Goal: Information Seeking & Learning: Learn about a topic

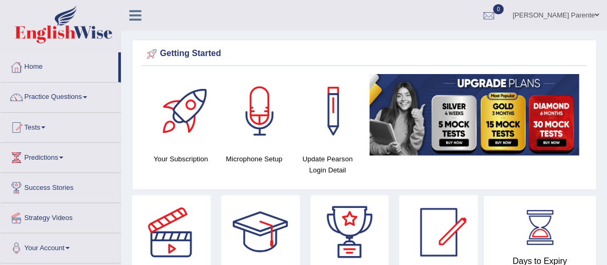
click at [80, 98] on link "Practice Questions" at bounding box center [61, 95] width 120 height 26
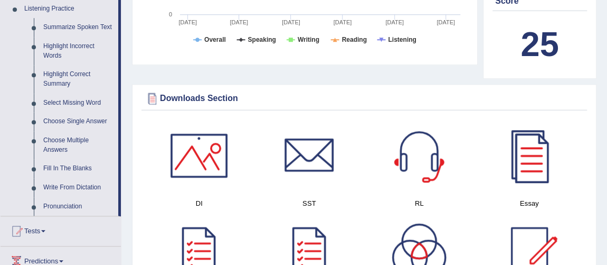
scroll to position [480, 0]
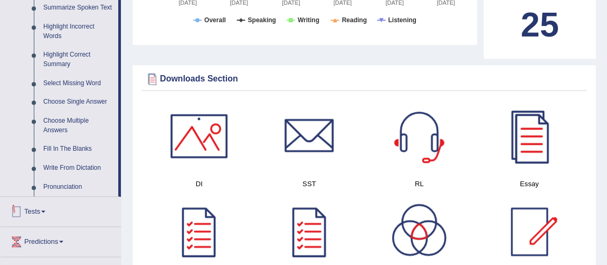
click at [120, 212] on link "Tests" at bounding box center [61, 209] width 120 height 26
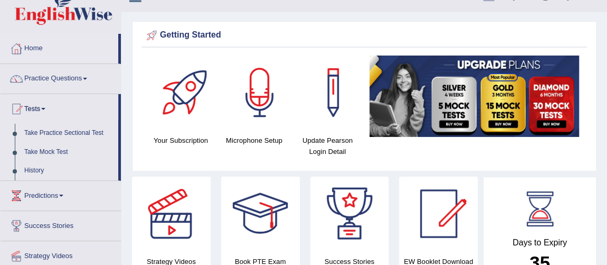
scroll to position [0, 0]
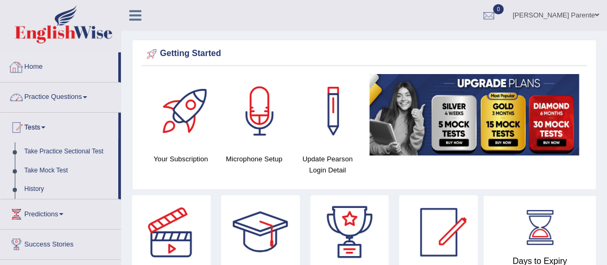
click at [44, 90] on link "Practice Questions" at bounding box center [61, 95] width 120 height 26
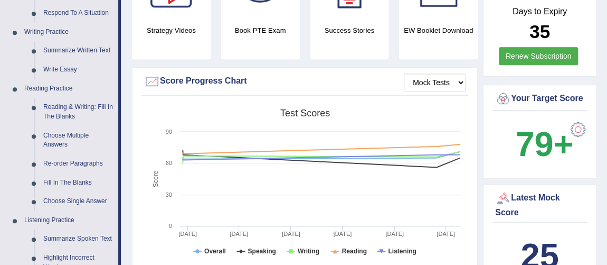
scroll to position [230, 0]
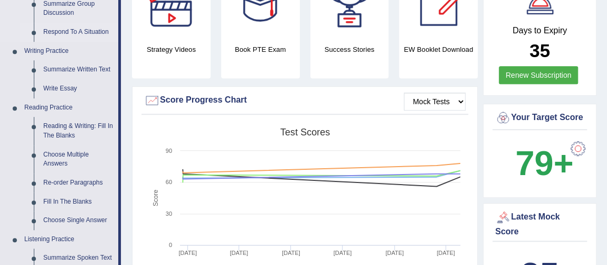
click at [93, 27] on link "Respond To A Situation" at bounding box center [79, 32] width 80 height 19
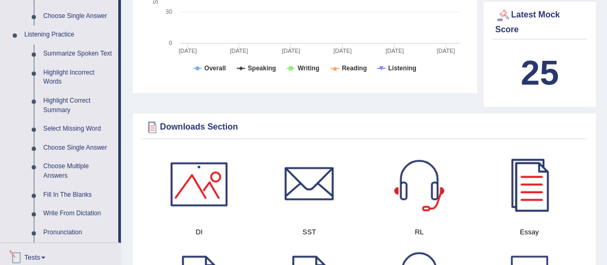
scroll to position [789, 0]
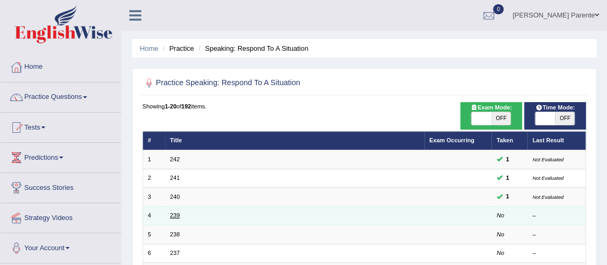
click at [176, 215] on link "239" at bounding box center [175, 215] width 10 height 6
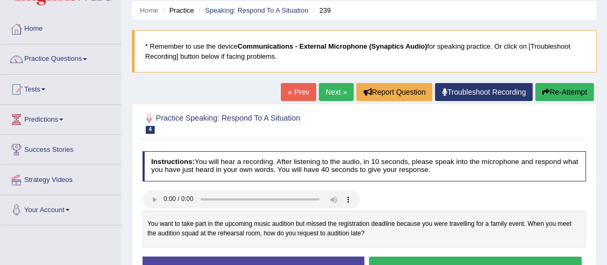
scroll to position [58, 0]
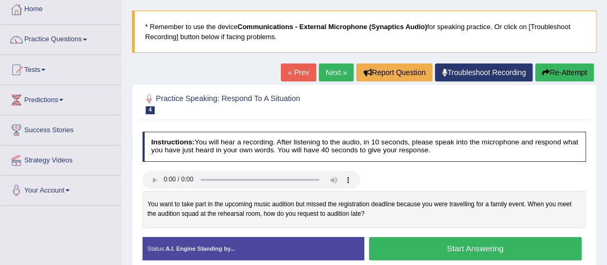
click at [428, 249] on button "Start Answering" at bounding box center [475, 248] width 213 height 23
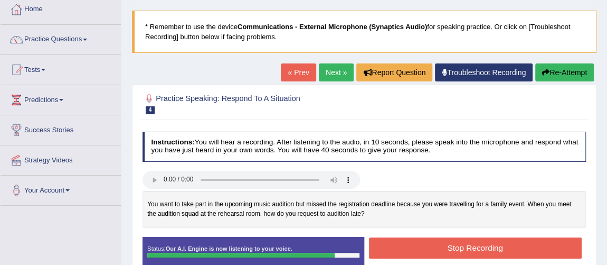
click at [467, 244] on button "Stop Recording" at bounding box center [475, 247] width 213 height 21
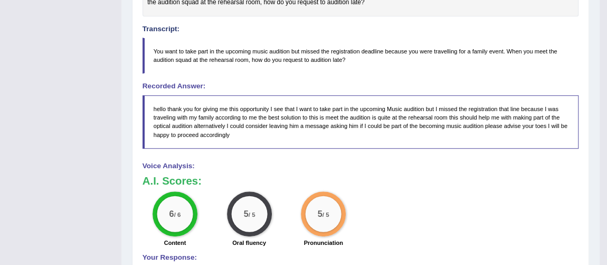
scroll to position [37, 0]
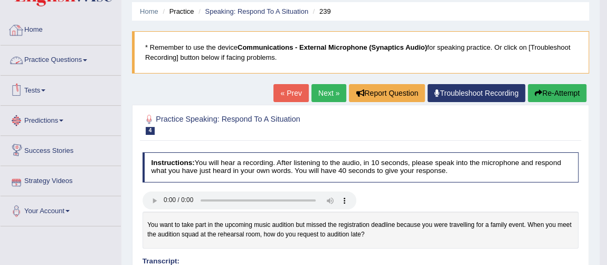
click at [24, 33] on link "Home" at bounding box center [61, 28] width 120 height 26
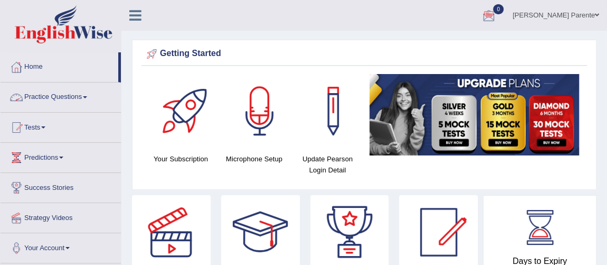
click at [70, 98] on link "Practice Questions" at bounding box center [61, 95] width 120 height 26
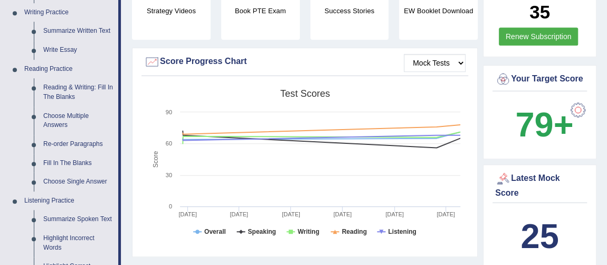
scroll to position [288, 0]
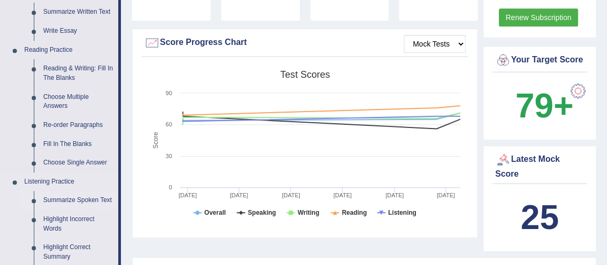
click at [83, 198] on link "Summarize Spoken Text" at bounding box center [79, 200] width 80 height 19
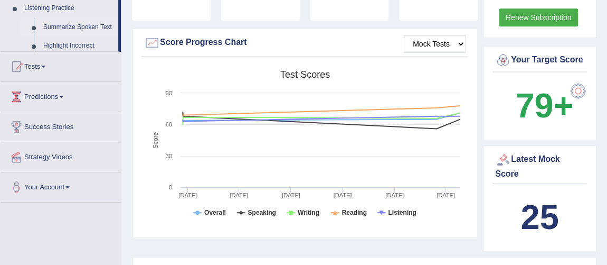
scroll to position [130, 0]
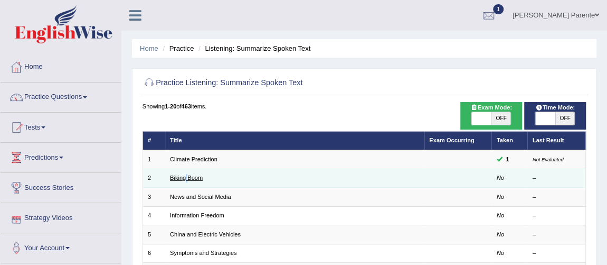
click at [190, 179] on td "Biking Boom" at bounding box center [294, 177] width 259 height 18
click at [190, 179] on link "Biking Boom" at bounding box center [186, 177] width 33 height 6
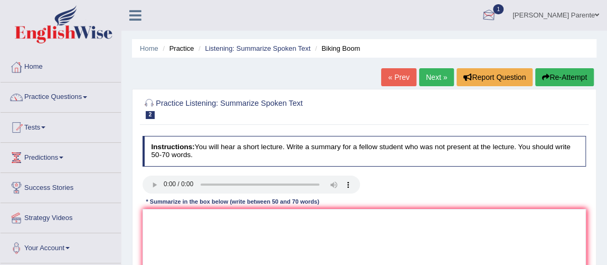
click at [496, 19] on link "1" at bounding box center [489, 13] width 32 height 27
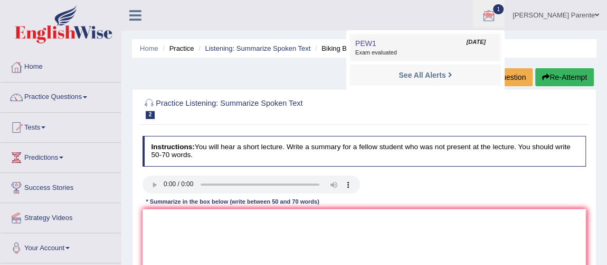
click at [366, 42] on span "PEW1" at bounding box center [365, 43] width 21 height 8
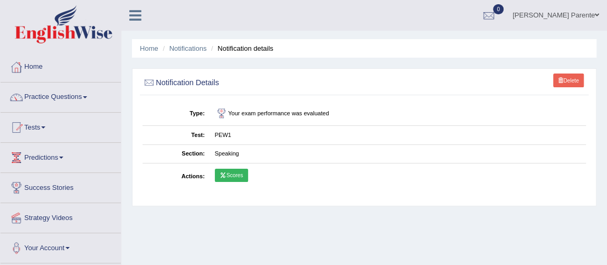
click at [232, 171] on link "Scores" at bounding box center [231, 175] width 33 height 14
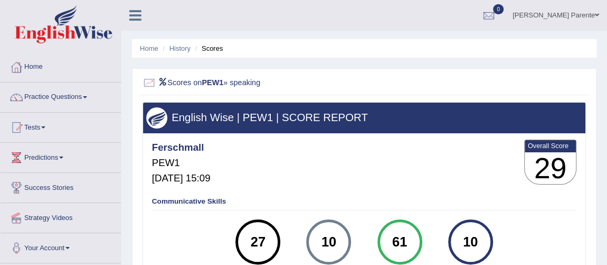
click at [202, 199] on h4 "Communicative Skills" at bounding box center [364, 202] width 425 height 8
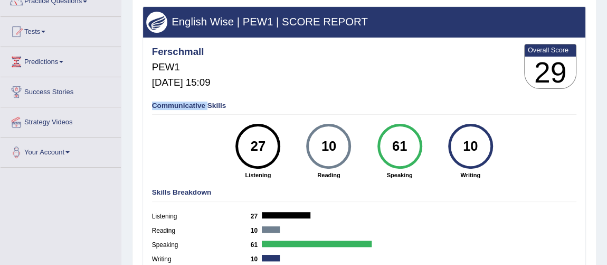
scroll to position [115, 0]
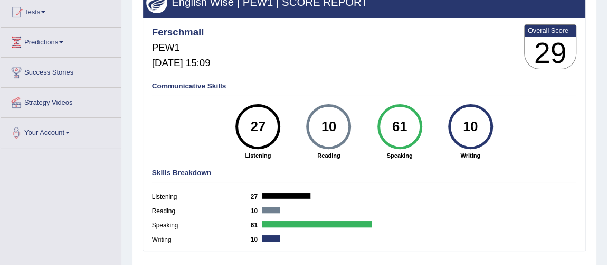
click at [184, 170] on h4 "Skills Breakdown" at bounding box center [364, 173] width 425 height 8
click at [38, 7] on link "Tests" at bounding box center [61, 10] width 120 height 26
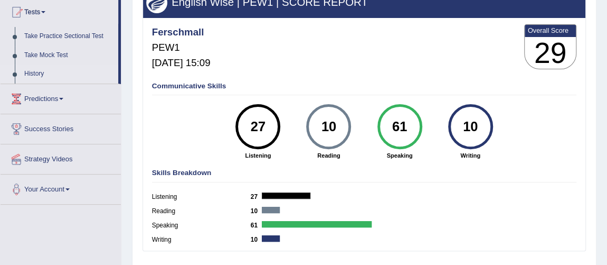
click at [46, 67] on link "History" at bounding box center [69, 73] width 99 height 19
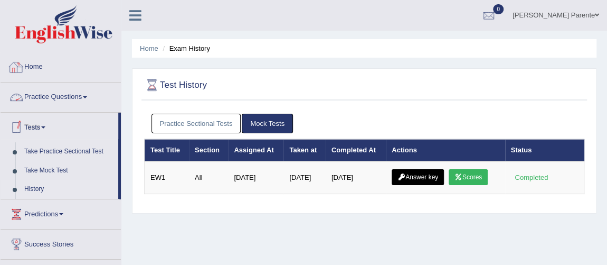
click at [61, 64] on link "Home" at bounding box center [61, 65] width 120 height 26
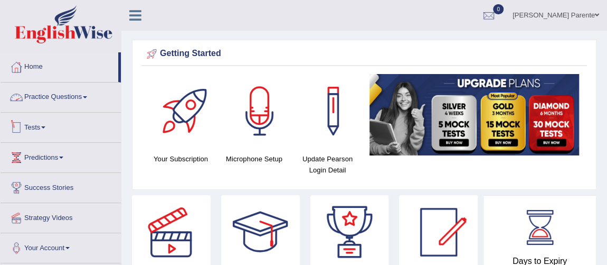
click at [44, 129] on link "Tests" at bounding box center [61, 125] width 120 height 26
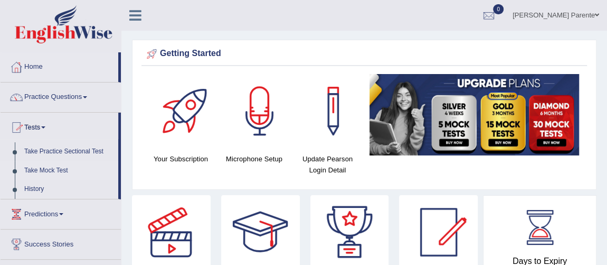
click at [65, 171] on link "Take Mock Test" at bounding box center [69, 170] width 99 height 19
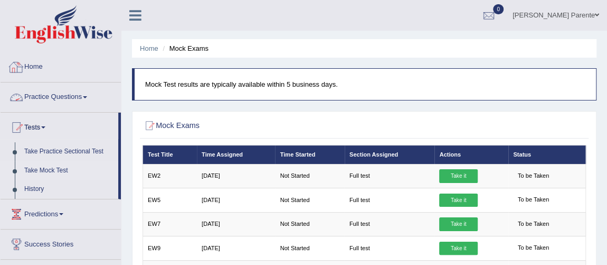
click at [44, 60] on link "Home" at bounding box center [61, 65] width 120 height 26
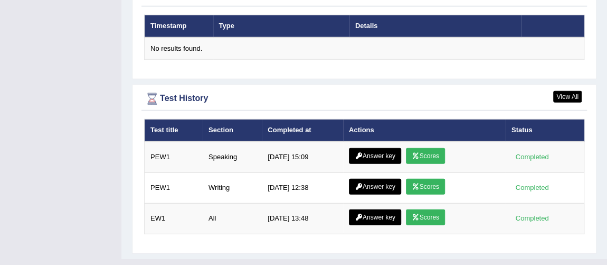
scroll to position [1338, 0]
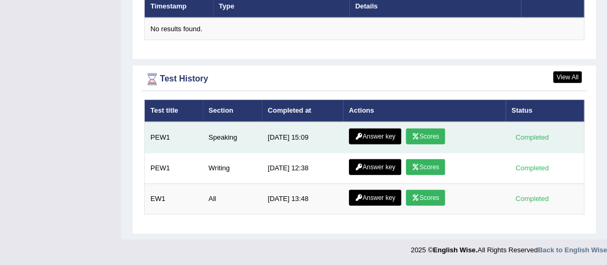
click at [370, 139] on link "Answer key" at bounding box center [375, 136] width 52 height 16
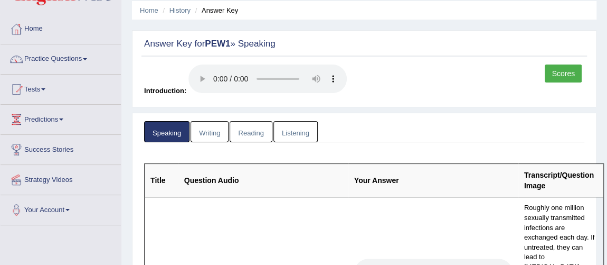
click at [607, 227] on html "Toggle navigation Home Practice Questions Speaking Practice Read Aloud Repeat S…" at bounding box center [303, 94] width 607 height 265
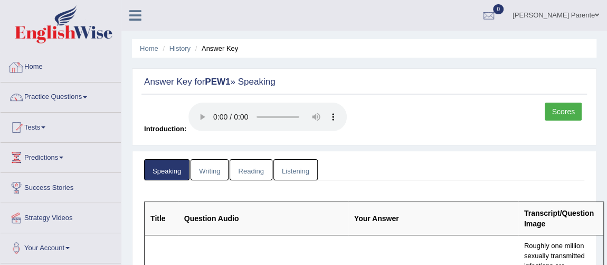
click at [39, 72] on link "Home" at bounding box center [61, 65] width 120 height 26
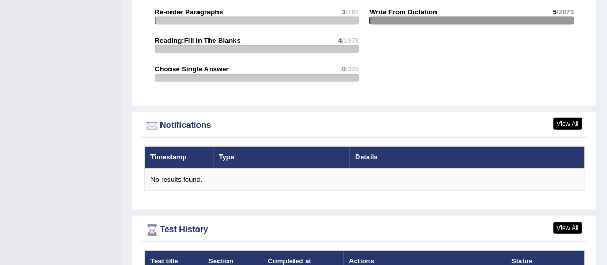
scroll to position [1345, 0]
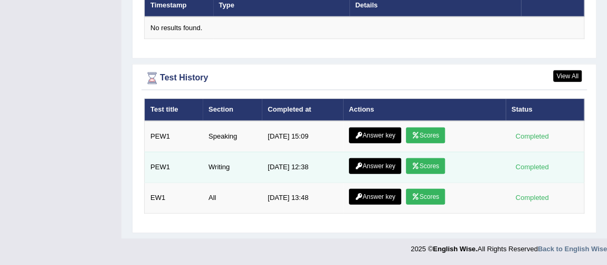
click at [386, 168] on link "Answer key" at bounding box center [375, 166] width 52 height 16
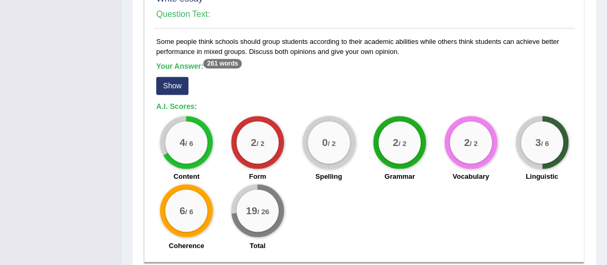
scroll to position [779, 0]
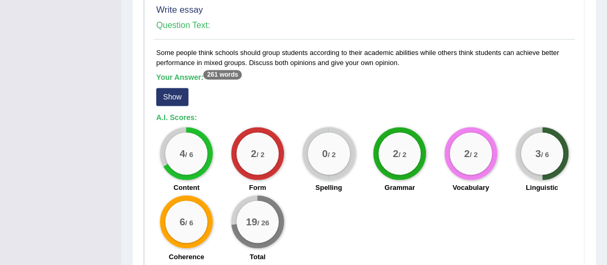
click at [176, 98] on button "Show" at bounding box center [172, 97] width 32 height 18
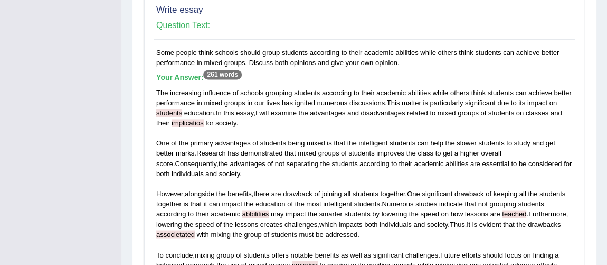
click at [180, 80] on div "Your Answer: 261 words The increasing influence of schools grouping students ac…" at bounding box center [364, 171] width 416 height 196
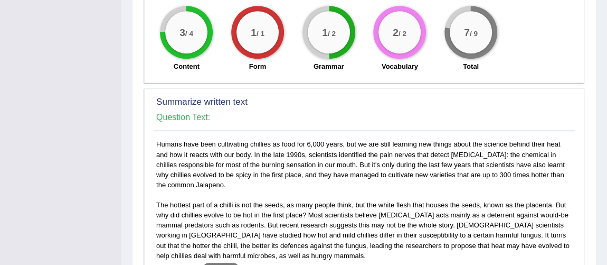
scroll to position [142, 0]
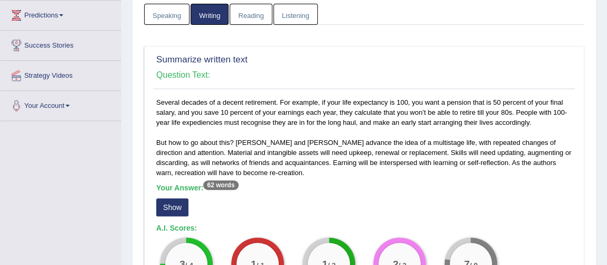
click at [177, 203] on button "Show" at bounding box center [172, 207] width 32 height 18
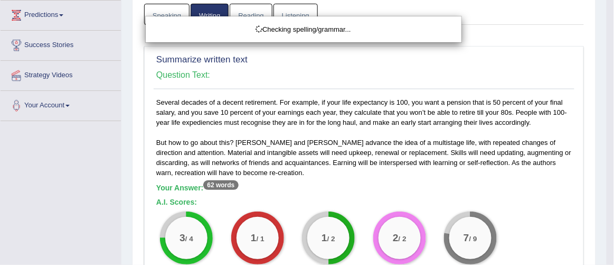
click at [177, 203] on div "Checking spelling/grammar..." at bounding box center [307, 132] width 614 height 265
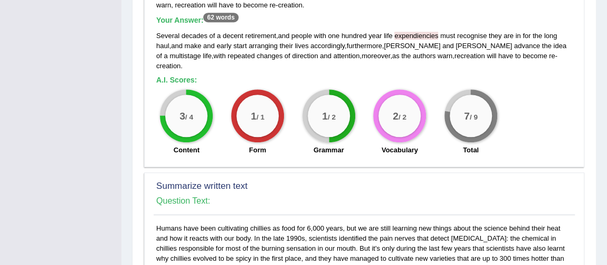
scroll to position [78, 0]
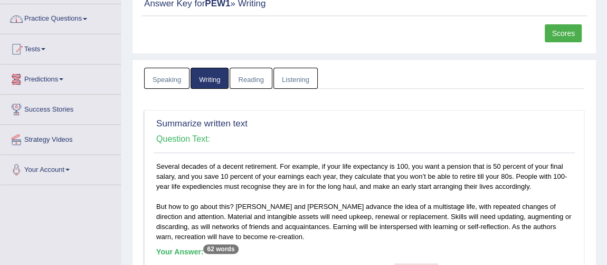
click at [79, 17] on link "Practice Questions" at bounding box center [61, 17] width 120 height 26
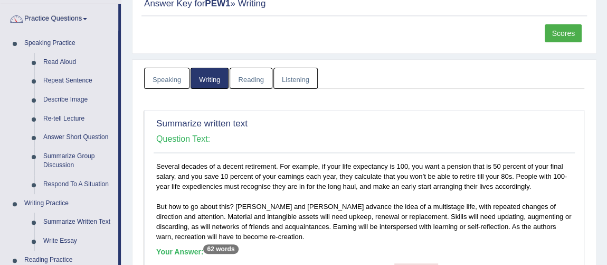
scroll to position [310, 0]
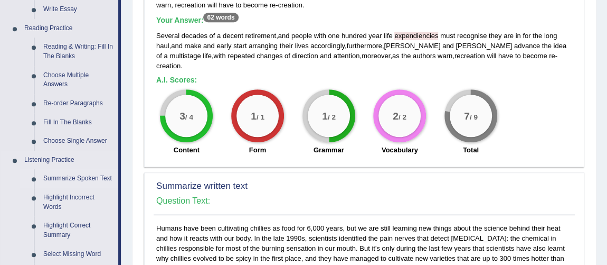
click at [76, 171] on link "Summarize Spoken Text" at bounding box center [79, 178] width 80 height 19
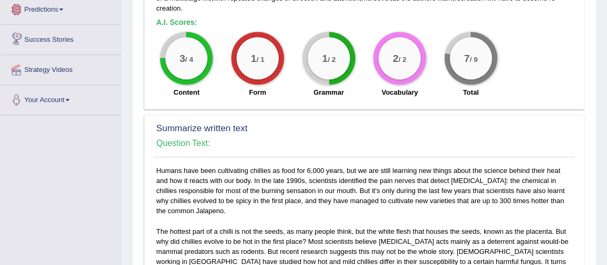
scroll to position [686, 0]
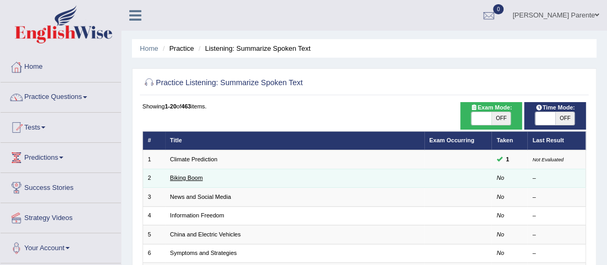
click at [186, 176] on link "Biking Boom" at bounding box center [186, 177] width 33 height 6
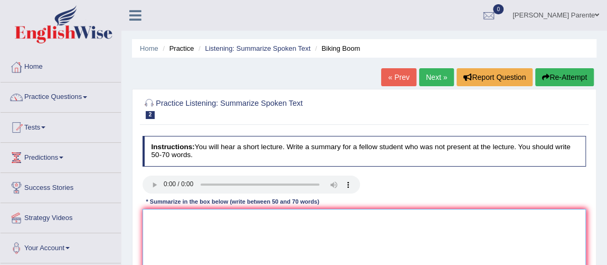
click at [247, 250] on textarea at bounding box center [365, 252] width 444 height 87
click at [177, 231] on textarea at bounding box center [365, 252] width 444 height 87
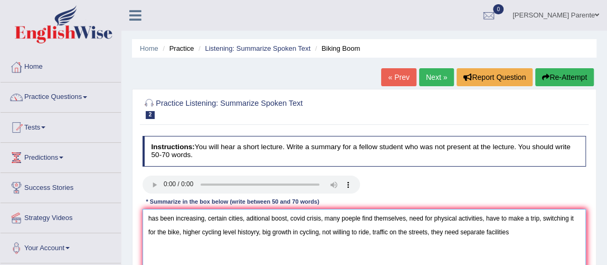
click at [146, 220] on textarea "has been increasing, certain cities, aditional boost, covid crisis, many poeple…" at bounding box center [365, 252] width 444 height 87
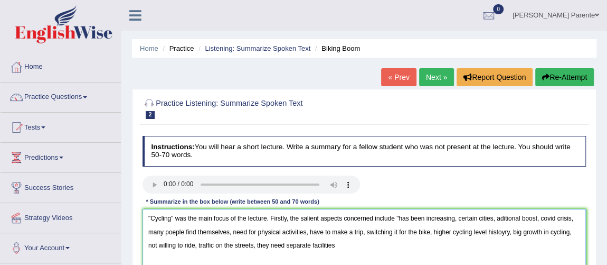
click at [456, 220] on textarea ""Cycling" was the main focus of the lecture. Firstly, the salient aspects conce…" at bounding box center [365, 252] width 444 height 87
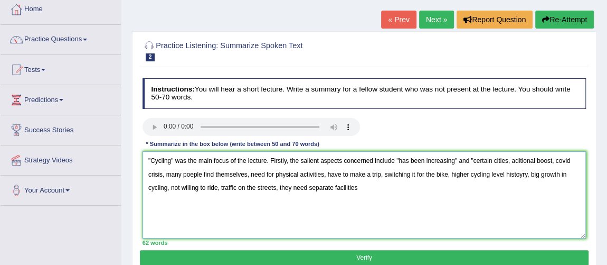
scroll to position [77, 0]
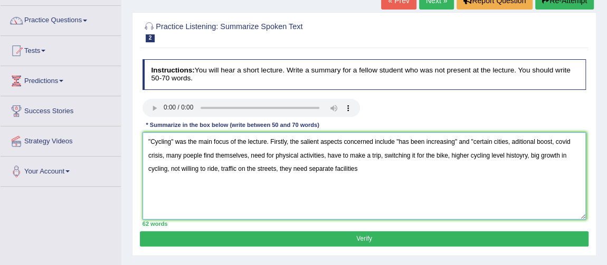
click at [510, 140] on textarea ""Cycling" was the main focus of the lecture. Firstly, the salient aspects conce…" at bounding box center [365, 175] width 444 height 87
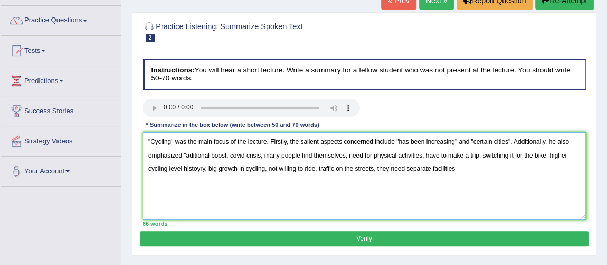
click at [191, 153] on textarea ""Cycling" was the main focus of the lecture. Firstly, the salient aspects conce…" at bounding box center [365, 175] width 444 height 87
click at [231, 154] on textarea ""Cycling" was the main focus of the lecture. Firstly, the salient aspects conce…" at bounding box center [365, 175] width 444 height 87
click at [290, 157] on textarea ""Cycling" was the main focus of the lecture. Firstly, the salient aspects conce…" at bounding box center [365, 175] width 444 height 87
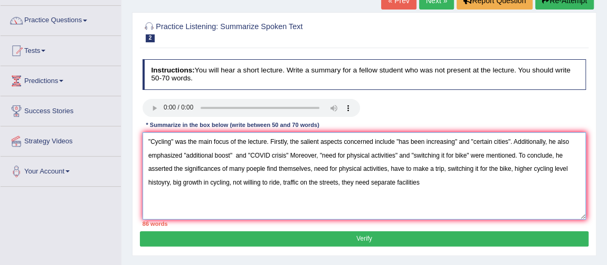
drag, startPoint x: 453, startPoint y: 144, endPoint x: 398, endPoint y: 143, distance: 55.5
click at [398, 143] on textarea ""Cycling" was the main focus of the lecture. Firstly, the salient aspects conce…" at bounding box center [365, 175] width 444 height 87
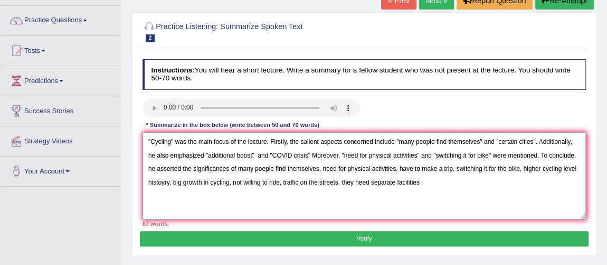
click at [322, 168] on textarea ""Cycling" was the main focus of the lecture. Firstly, the salient aspects conce…" at bounding box center [365, 175] width 444 height 87
click at [396, 170] on textarea ""Cycling" was the main focus of the lecture. Firstly, the salient aspects conce…" at bounding box center [365, 175] width 444 height 87
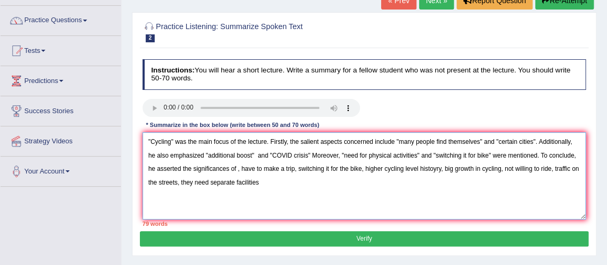
click at [360, 171] on textarea ""Cycling" was the main focus of the lecture. Firstly, the salient aspects conce…" at bounding box center [365, 175] width 444 height 87
click at [382, 171] on textarea ""Cycling" was the main focus of the lecture. Firstly, the salient aspects conce…" at bounding box center [365, 175] width 444 height 87
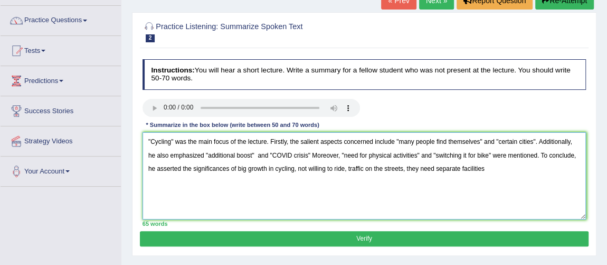
click at [408, 168] on textarea ""Cycling" was the main focus of the lecture. Firstly, the salient aspects conce…" at bounding box center [365, 175] width 444 height 87
click at [228, 171] on textarea ""Cycling" was the main focus of the lecture. Firstly, the salient aspects conce…" at bounding box center [365, 175] width 444 height 87
click at [299, 164] on textarea ""Cycling" was the main focus of the lecture. Firstly, the salient aspects conce…" at bounding box center [365, 175] width 444 height 87
click at [531, 139] on textarea ""Cycling" was the main focus of the lecture. Firstly, the salient aspects conce…" at bounding box center [365, 175] width 444 height 87
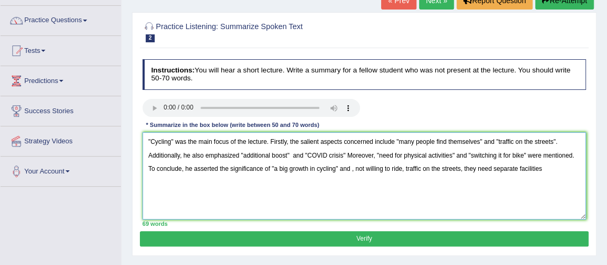
click at [458, 170] on textarea ""Cycling" was the main focus of the lecture. Firstly, the salient aspects conce…" at bounding box center [365, 175] width 444 height 87
click at [448, 170] on textarea ""Cycling" was the main focus of the lecture. Firstly, the salient aspects conce…" at bounding box center [365, 175] width 444 height 87
click at [292, 155] on textarea ""Cycling" was the main focus of the lecture. Firstly, the salient aspects conce…" at bounding box center [365, 175] width 444 height 87
click at [345, 149] on textarea ""Cycling" was the main focus of the lecture. Firstly, the salient aspects conce…" at bounding box center [365, 175] width 444 height 87
click at [379, 154] on textarea ""Cycling" was the main focus of the lecture. Firstly, the salient aspects conce…" at bounding box center [365, 175] width 444 height 87
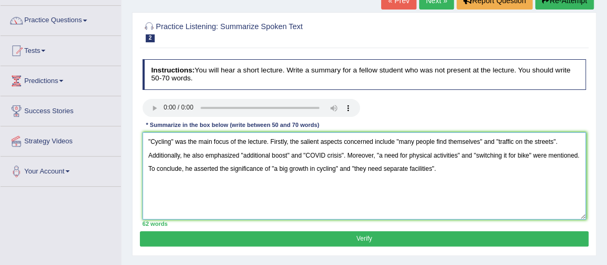
type textarea ""Cycling" was the main focus of the lecture. Firstly, the salient aspects conce…"
click at [320, 235] on button "Verify" at bounding box center [364, 238] width 448 height 15
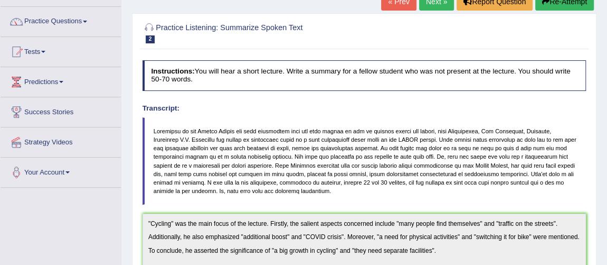
scroll to position [0, 0]
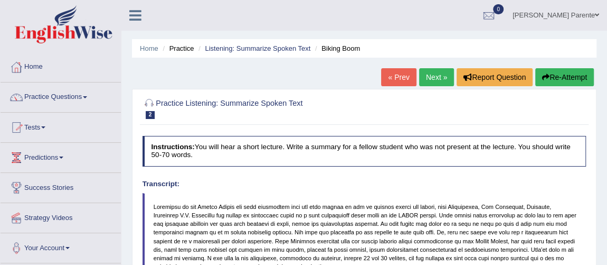
click at [41, 141] on li "Tests Take Practice Sectional Test Take Mock Test History" at bounding box center [61, 127] width 120 height 30
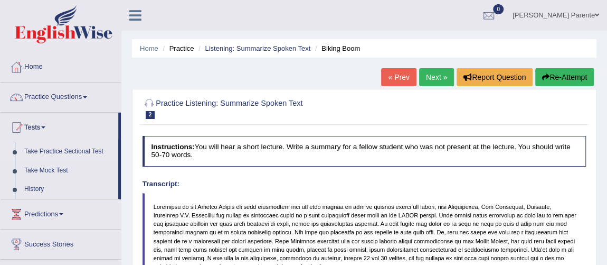
click at [64, 145] on link "Take Practice Sectional Test" at bounding box center [69, 151] width 99 height 19
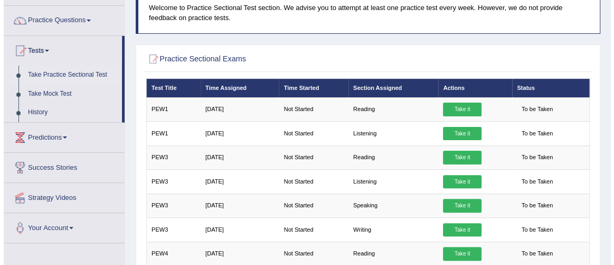
scroll to position [96, 0]
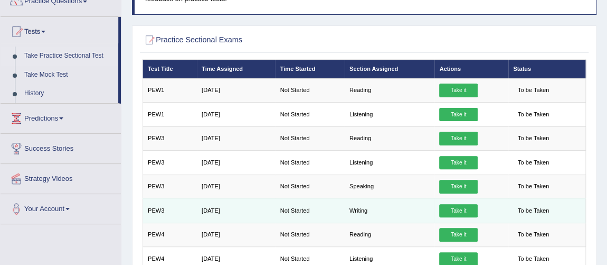
click at [471, 207] on link "Take it" at bounding box center [458, 211] width 38 height 14
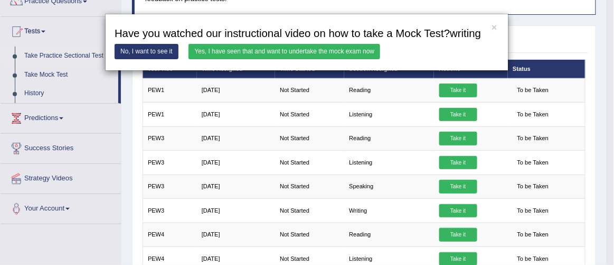
click at [289, 50] on link "Yes, I have seen that and want to undertake the mock exam now" at bounding box center [285, 51] width 192 height 15
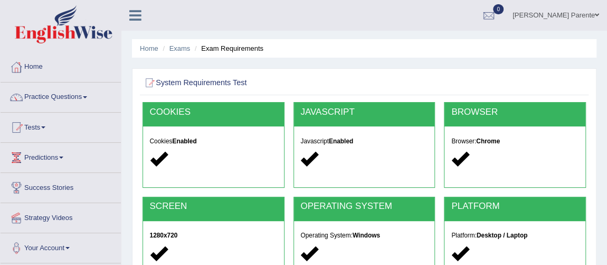
scroll to position [231, 0]
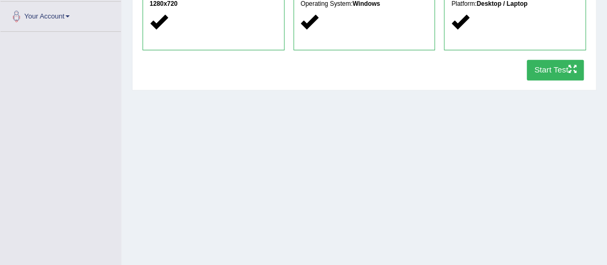
click at [552, 74] on button "Start Test" at bounding box center [556, 70] width 58 height 21
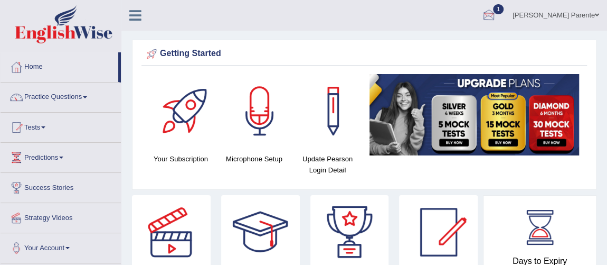
click at [487, 17] on div at bounding box center [489, 16] width 16 height 16
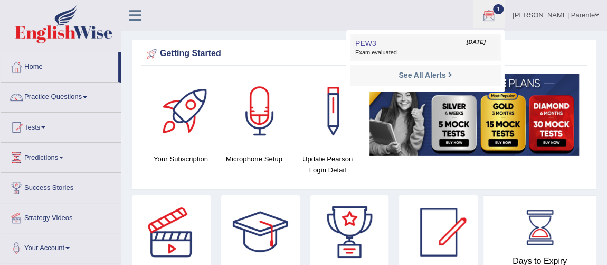
click at [384, 54] on span "Exam evaluated" at bounding box center [425, 53] width 140 height 8
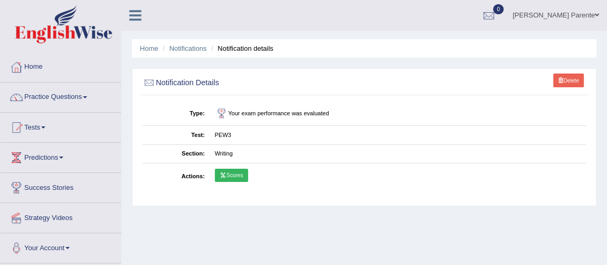
click at [230, 181] on link "Scores" at bounding box center [231, 175] width 33 height 14
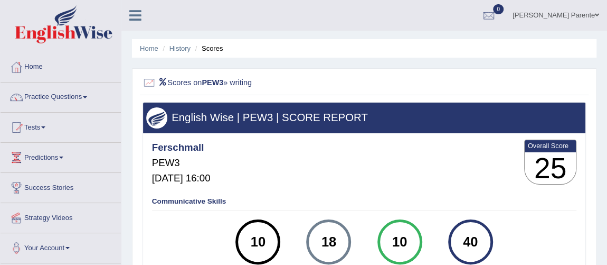
click at [607, 167] on div "Home History Scores Scores on PEW3 » writing English Wise | PEW3 | SCORE REPORT…" at bounding box center [364, 264] width 486 height 528
click at [47, 63] on link "Home" at bounding box center [61, 65] width 120 height 26
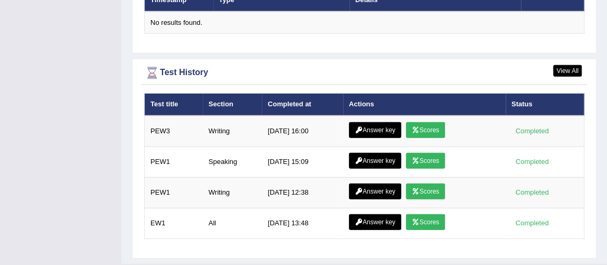
scroll to position [1363, 0]
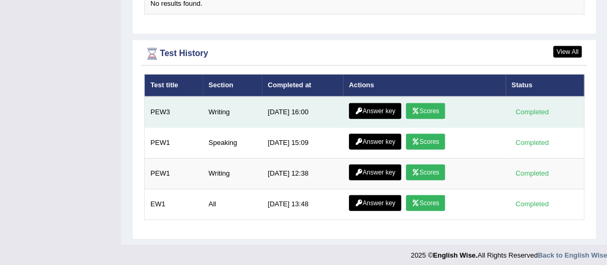
click at [364, 119] on link "Answer key" at bounding box center [375, 111] width 52 height 16
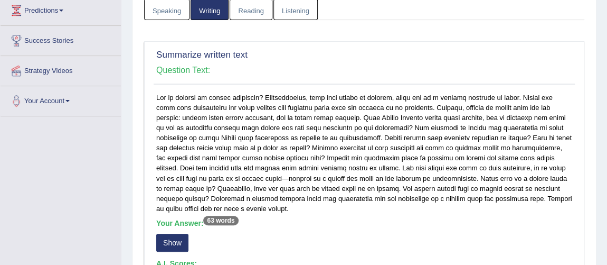
scroll to position [211, 0]
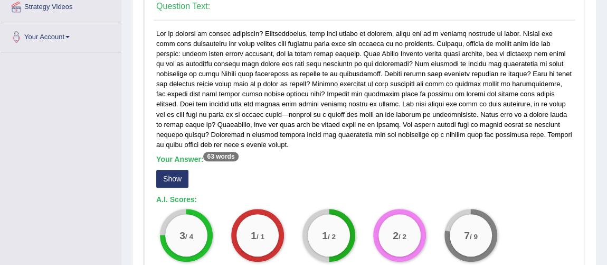
click at [172, 170] on button "Show" at bounding box center [172, 179] width 32 height 18
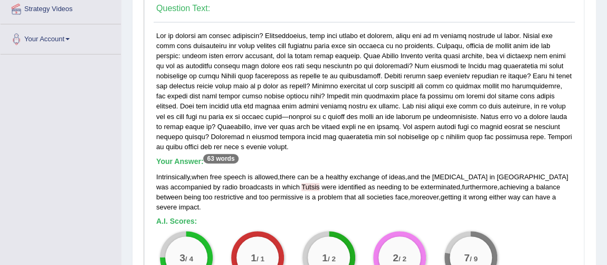
scroll to position [0, 0]
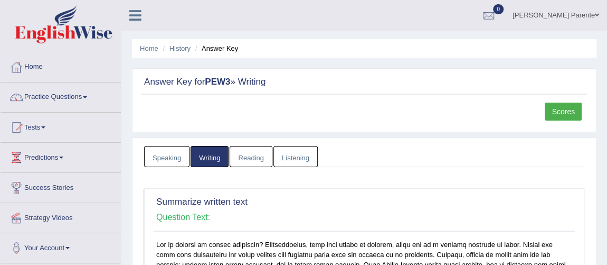
click at [34, 68] on link "Home" at bounding box center [61, 65] width 120 height 26
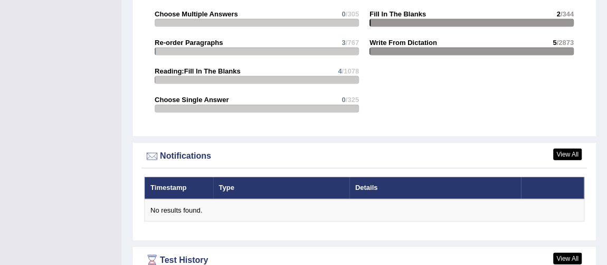
scroll to position [1375, 0]
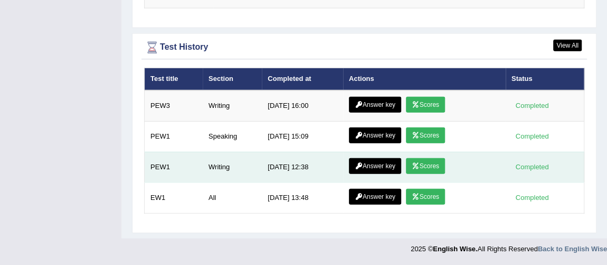
click at [370, 163] on link "Answer key" at bounding box center [375, 166] width 52 height 16
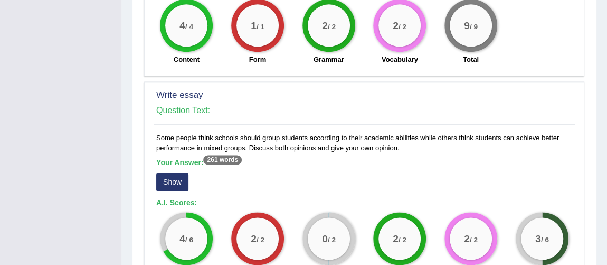
scroll to position [832, 0]
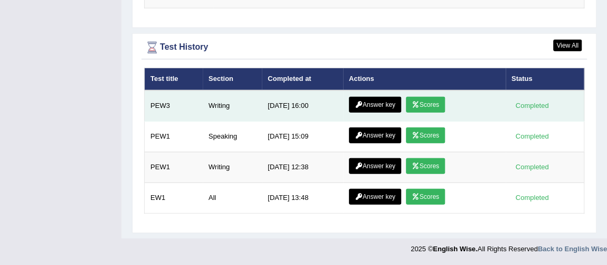
click at [372, 110] on link "Answer key" at bounding box center [375, 105] width 52 height 16
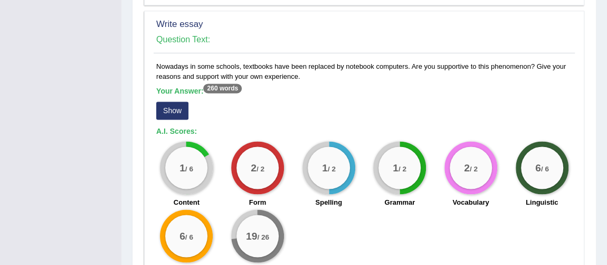
scroll to position [845, 0]
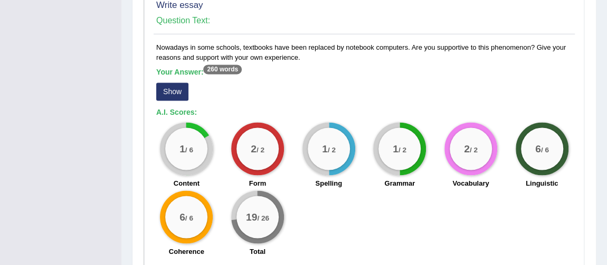
click at [167, 89] on button "Show" at bounding box center [172, 91] width 32 height 18
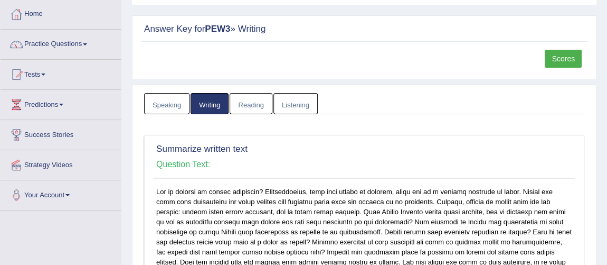
scroll to position [0, 0]
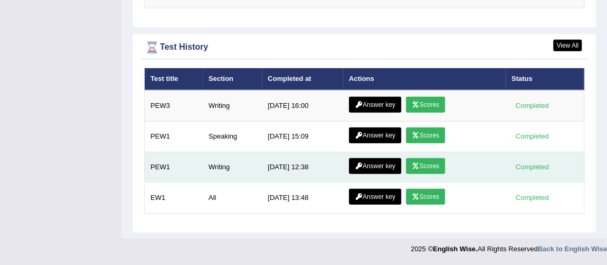
click at [429, 164] on link "Scores" at bounding box center [425, 166] width 39 height 16
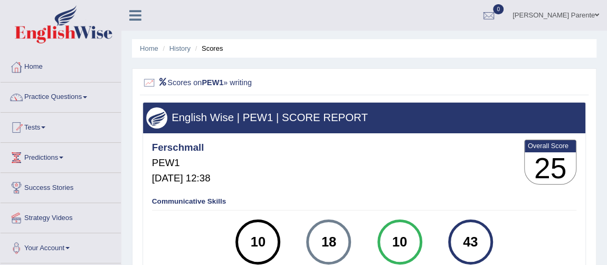
scroll to position [231, 0]
